Goal: Information Seeking & Learning: Learn about a topic

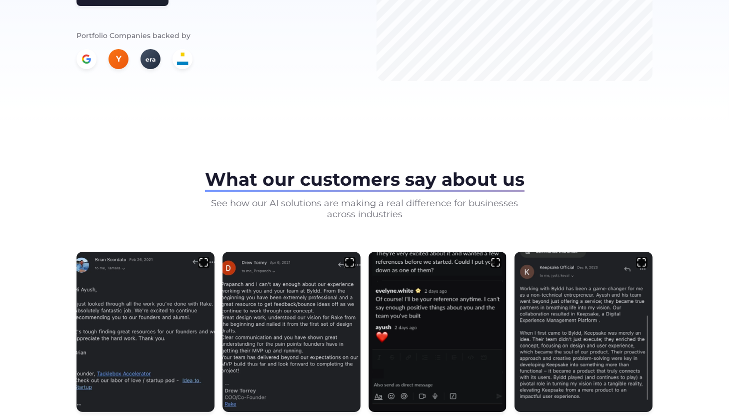
scroll to position [320, 0]
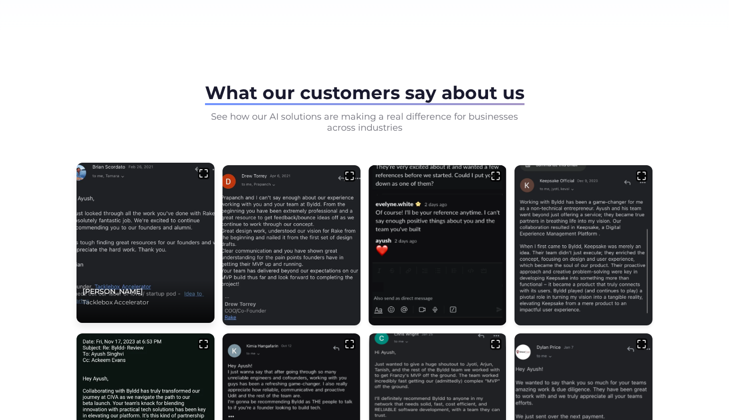
click at [159, 195] on img at bounding box center [145, 243] width 145 height 168
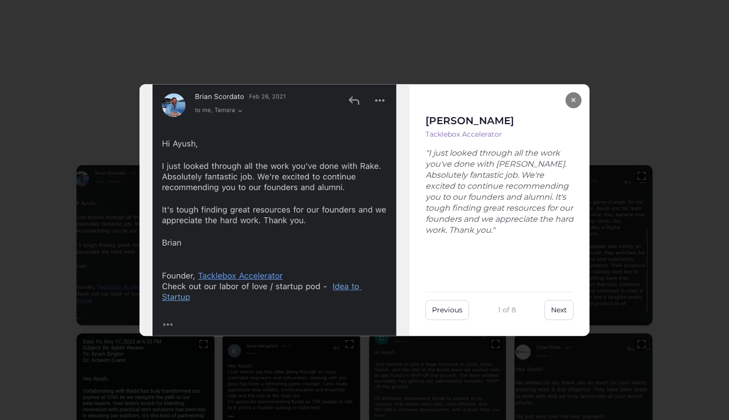
click at [625, 190] on div "× [PERSON_NAME] Tacklebox Accelerator "I just looked through all the work you'v…" at bounding box center [364, 210] width 729 height 420
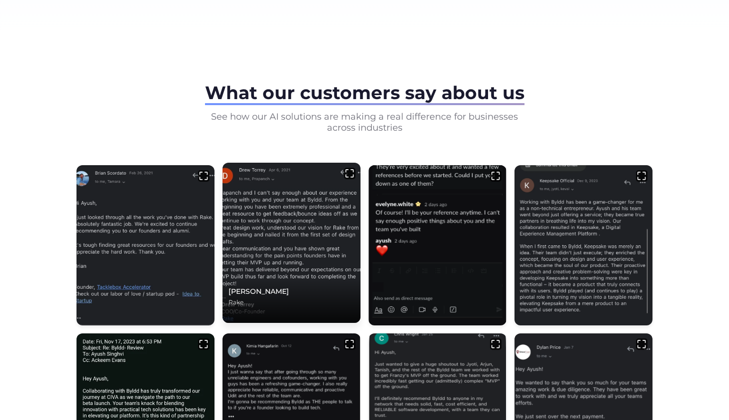
click at [321, 216] on img at bounding box center [291, 243] width 145 height 168
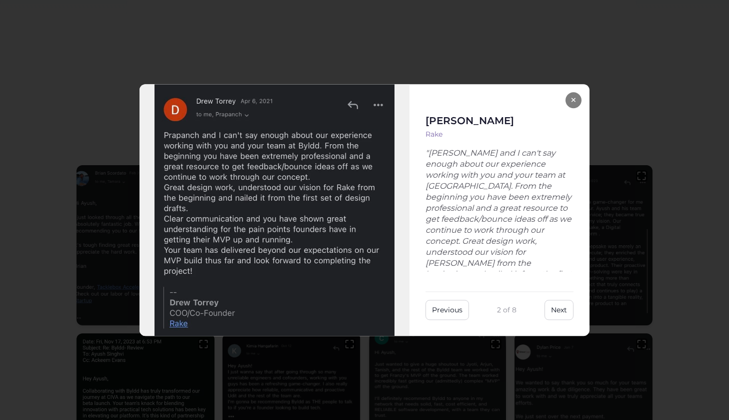
click at [628, 180] on div "× [PERSON_NAME] "[PERSON_NAME] and I can't say enough about our experience work…" at bounding box center [364, 210] width 729 height 420
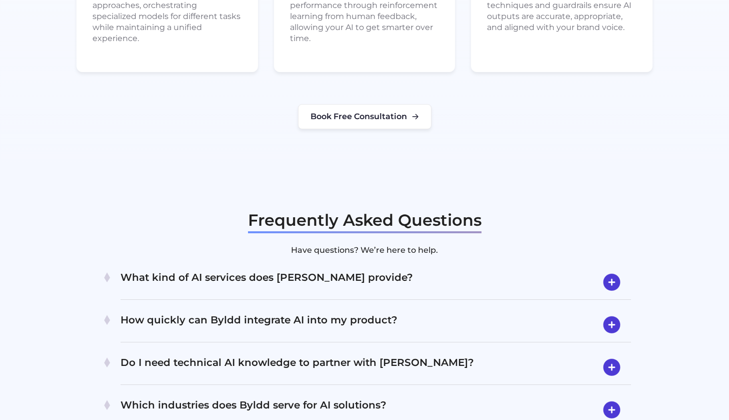
scroll to position [1850, 0]
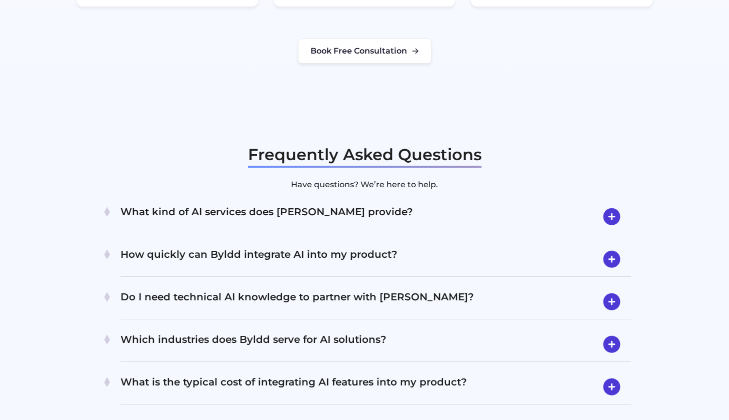
click at [206, 204] on h4 "What kind of AI services does [PERSON_NAME] provide?" at bounding box center [376, 217] width 511 height 26
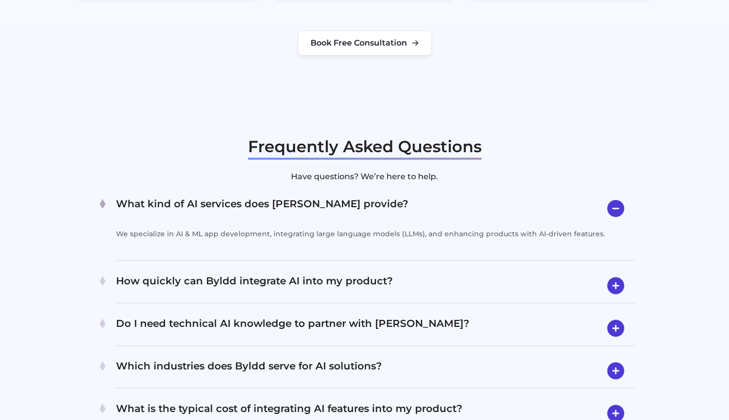
scroll to position [1900, 0]
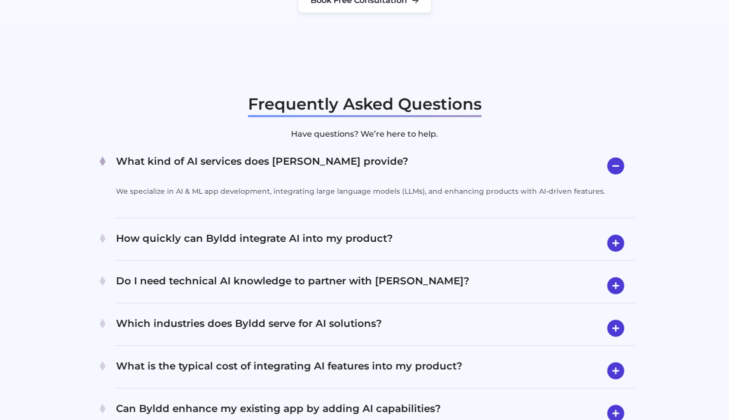
click at [123, 230] on h4 "How quickly can Byldd integrate AI into my product?" at bounding box center [375, 243] width 519 height 26
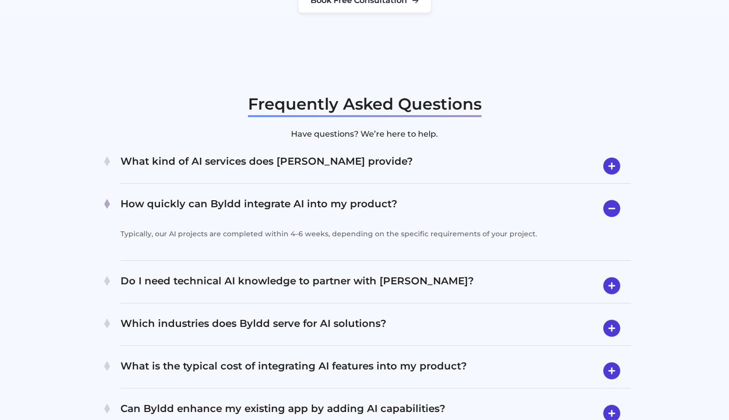
scroll to position [1915, 0]
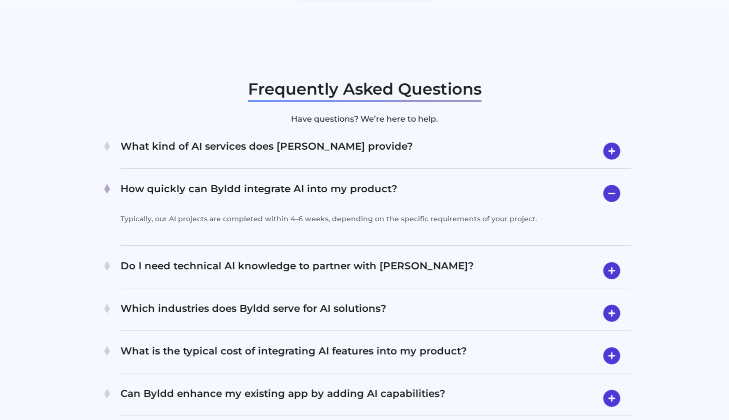
click at [157, 254] on div "Do I need technical AI knowledge to partner with [PERSON_NAME]? Not at all. We …" at bounding box center [376, 271] width 511 height 35
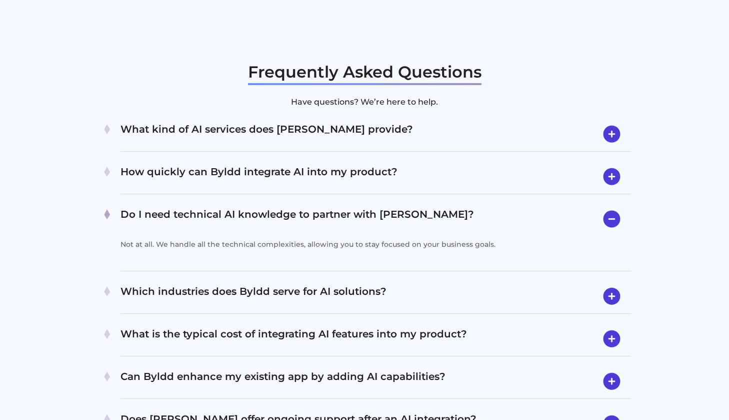
scroll to position [1974, 0]
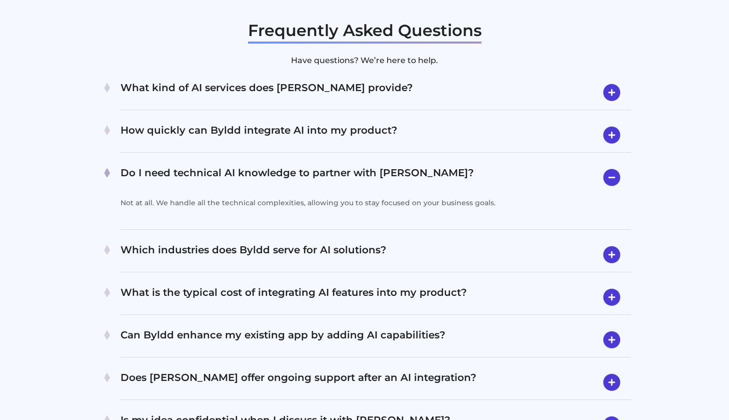
click at [144, 242] on h4 "Which industries does Byldd serve for AI solutions?" at bounding box center [376, 255] width 511 height 26
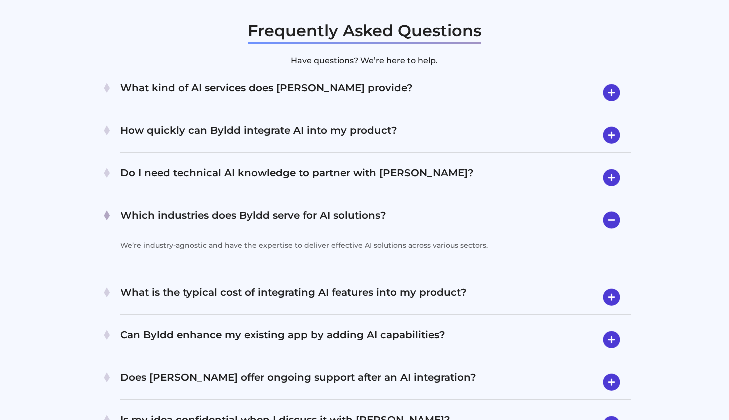
scroll to position [1983, 0]
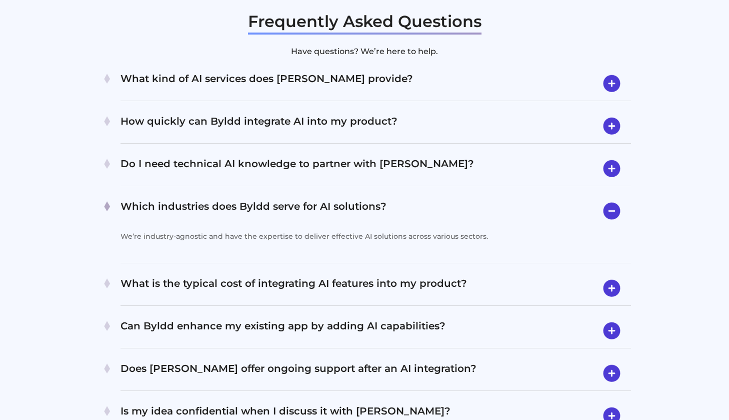
click at [134, 275] on h4 "What is the typical cost of integrating AI features into my product?" at bounding box center [376, 288] width 511 height 26
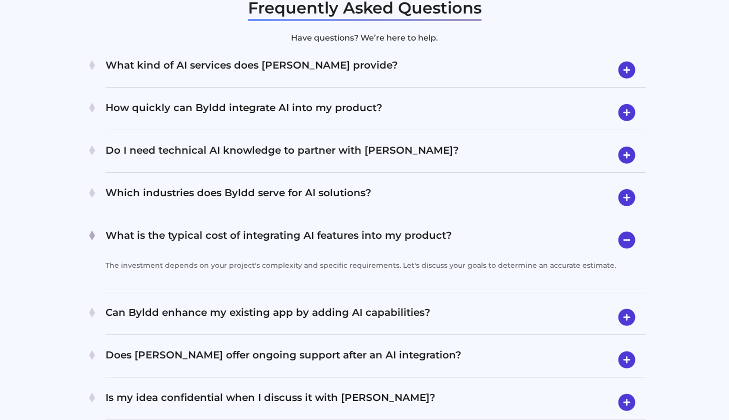
scroll to position [2025, 0]
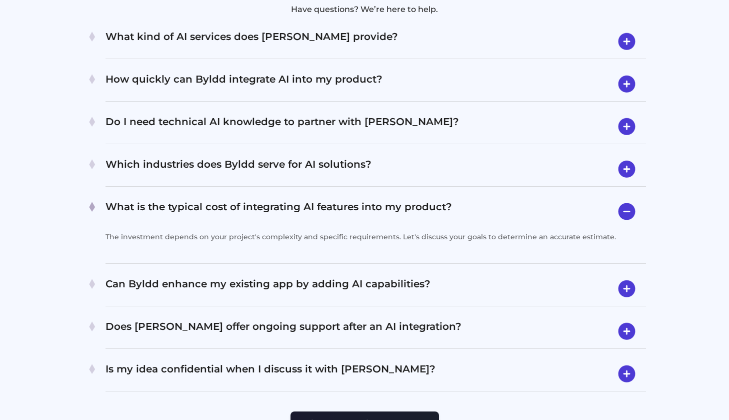
click at [132, 272] on div "Can Byldd enhance my existing app by adding AI capabilities? Absolutely! We fre…" at bounding box center [376, 289] width 541 height 35
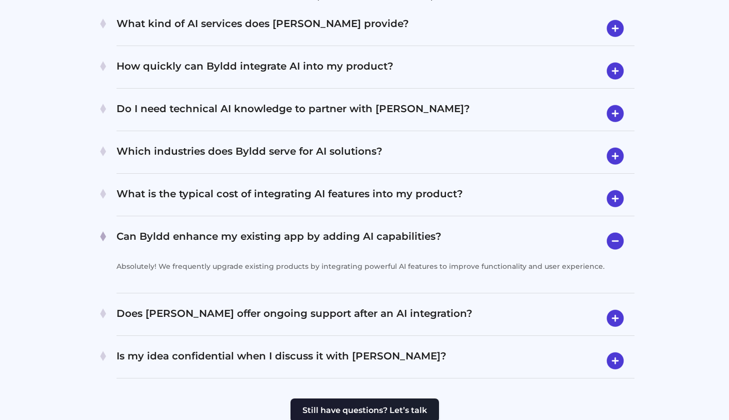
scroll to position [2062, 0]
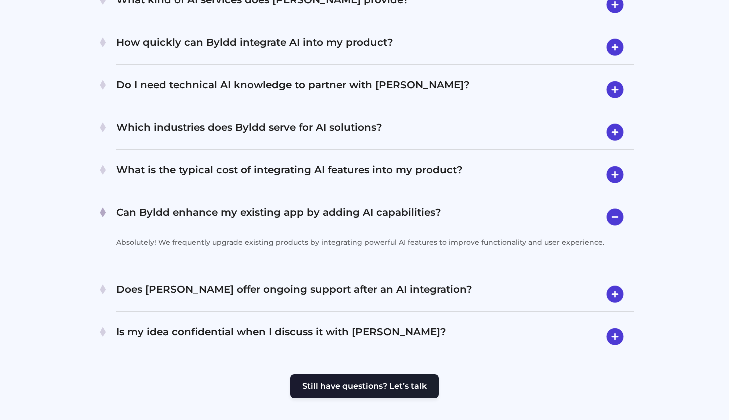
click at [137, 281] on h4 "Does [PERSON_NAME] offer ongoing support after an AI integration?" at bounding box center [376, 294] width 518 height 26
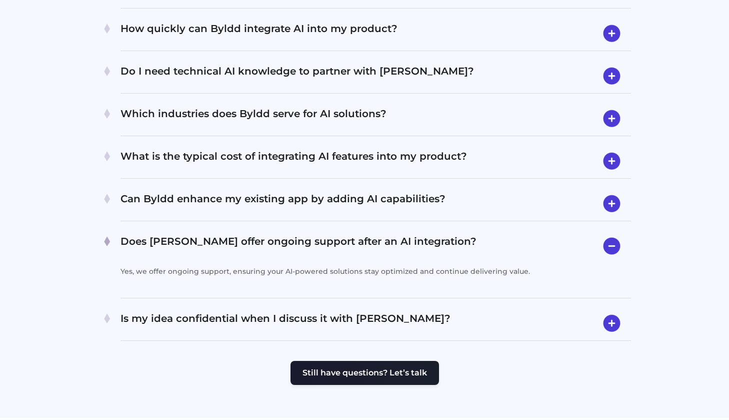
scroll to position [2106, 0]
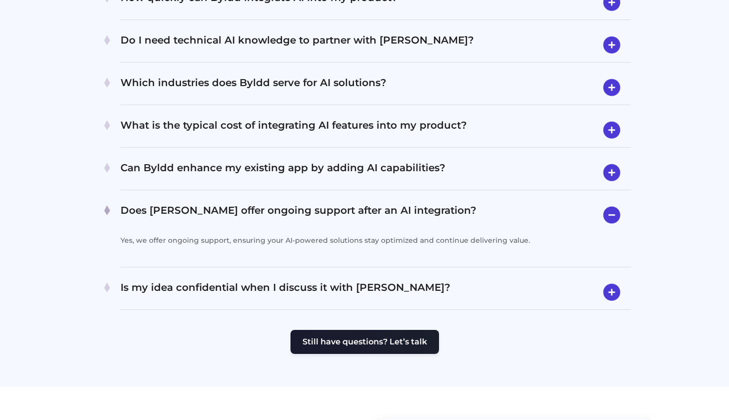
click at [121, 275] on div at bounding box center [111, 280] width 20 height 11
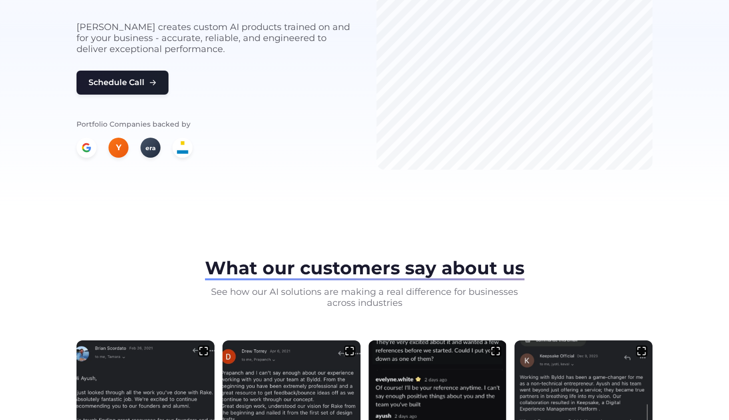
scroll to position [0, 0]
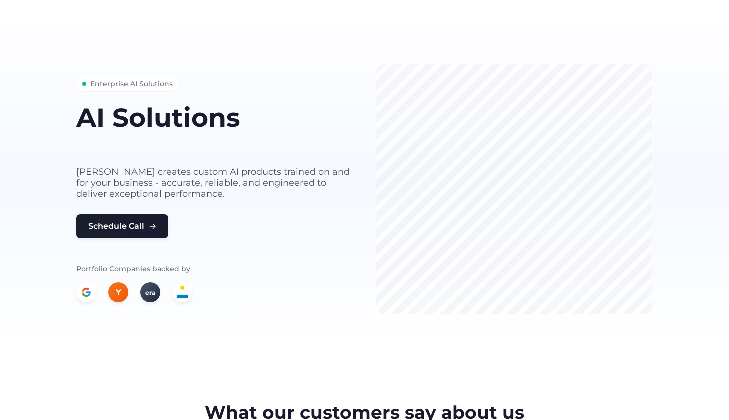
click at [163, 226] on button "Schedule Call" at bounding box center [123, 226] width 92 height 24
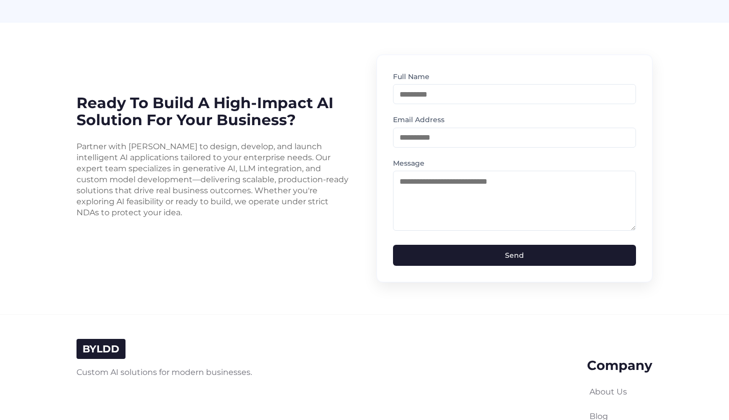
scroll to position [2471, 0]
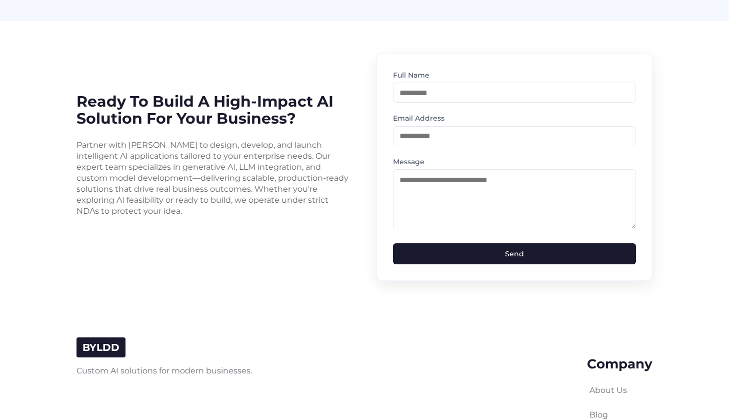
drag, startPoint x: 80, startPoint y: 84, endPoint x: 355, endPoint y: 188, distance: 293.4
click at [355, 188] on div "Ready to Build a High-Impact AI Solution for Your Business? Partner with [PERSO…" at bounding box center [365, 167] width 576 height 228
copy div "Ready to Build a High-Impact AI Solution for Your Business? Partner with [PERSO…"
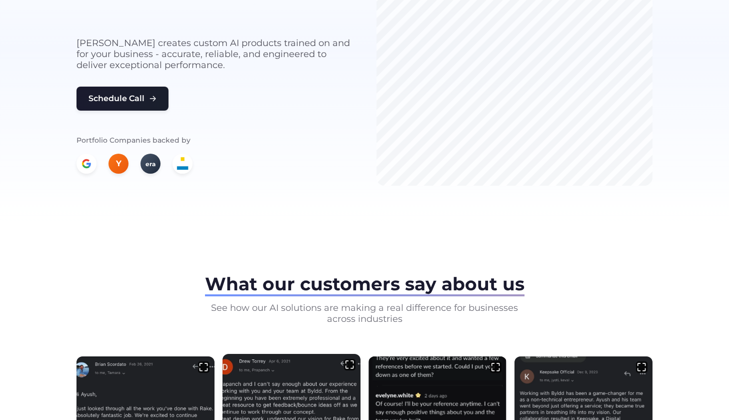
scroll to position [0, 0]
